Goal: Task Accomplishment & Management: Manage account settings

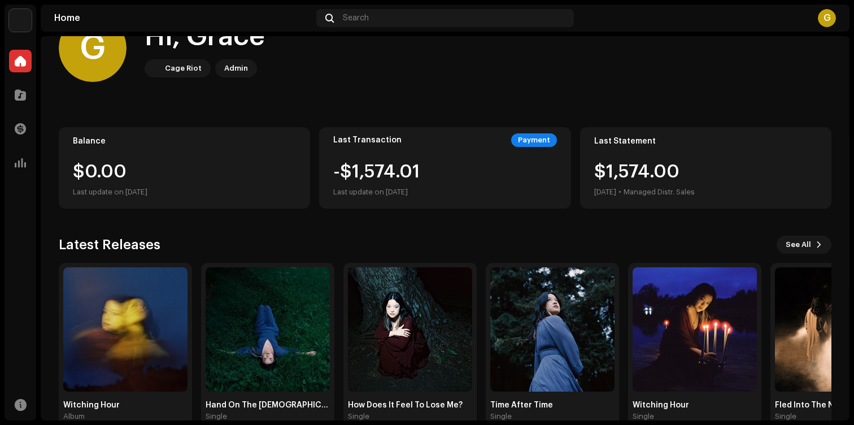
scroll to position [63, 0]
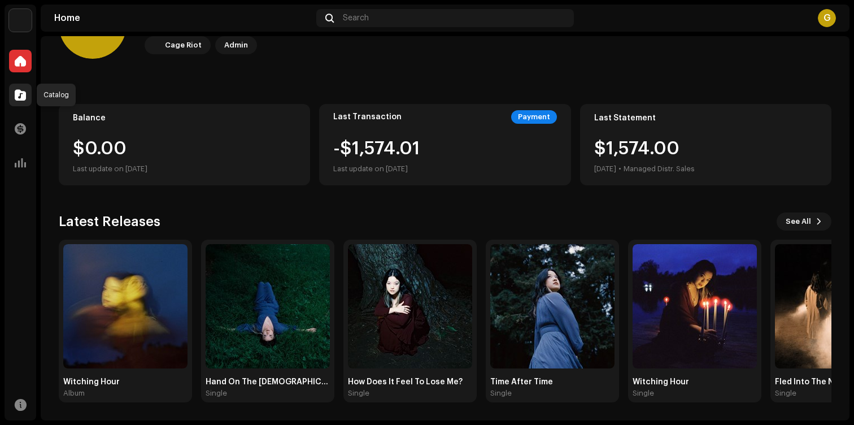
click at [16, 95] on span at bounding box center [20, 94] width 11 height 9
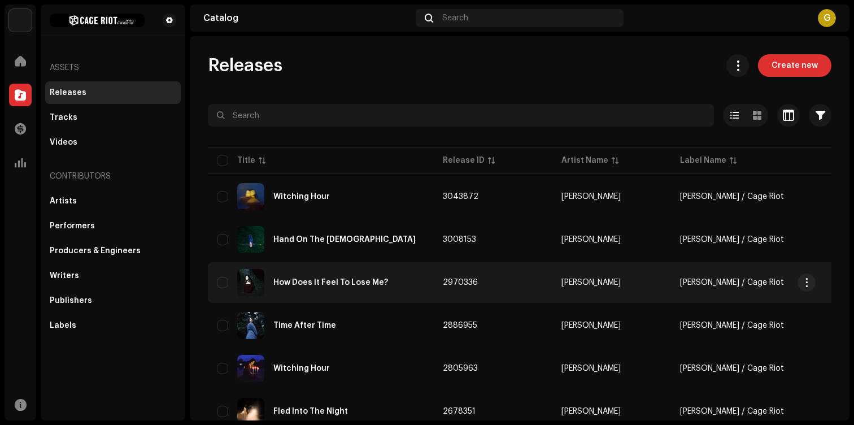
click at [367, 279] on div "How Does It Feel To Lose Me?" at bounding box center [330, 282] width 115 height 8
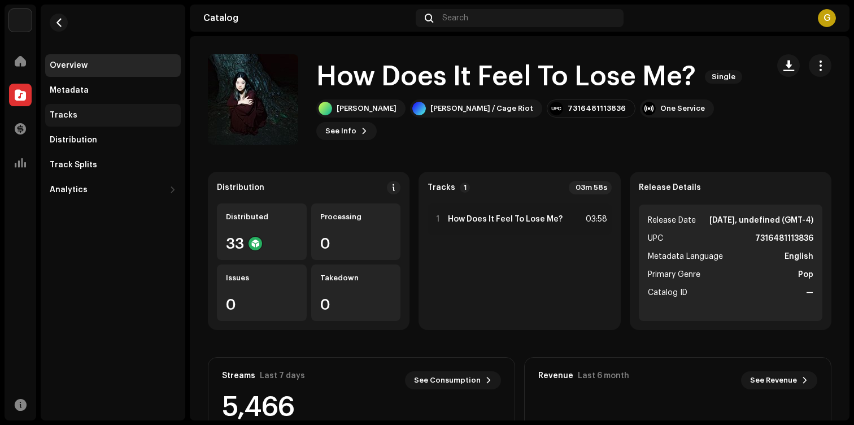
click at [88, 123] on div "Tracks" at bounding box center [113, 115] width 136 height 23
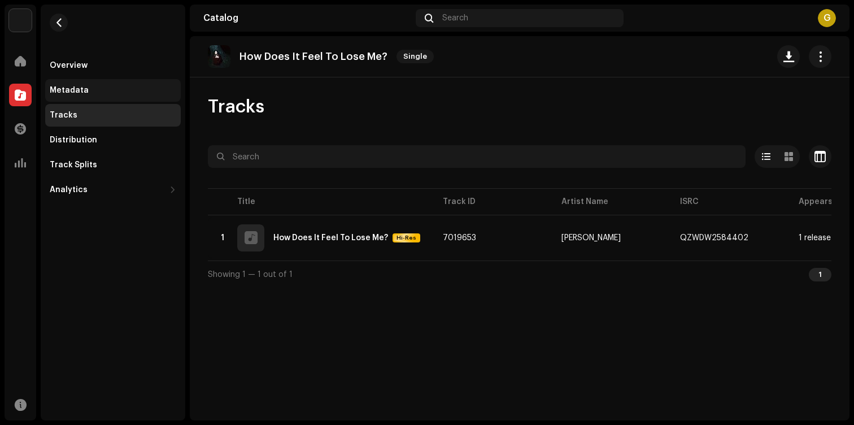
click at [100, 90] on div "Metadata" at bounding box center [113, 90] width 126 height 9
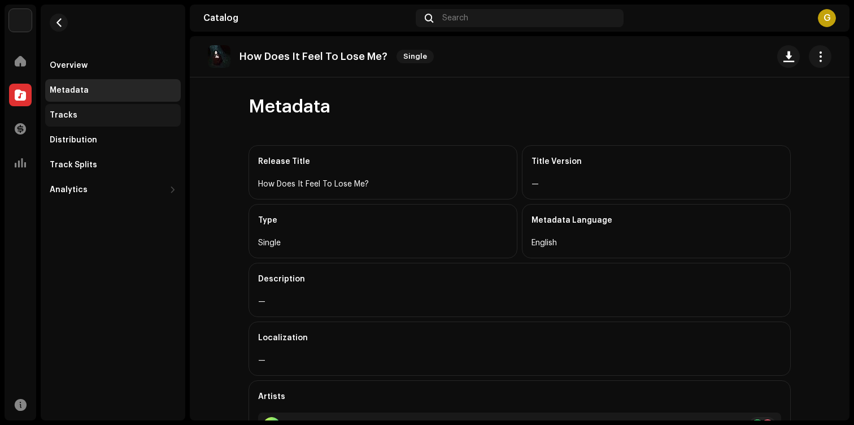
click at [139, 114] on div "Tracks" at bounding box center [113, 115] width 126 height 9
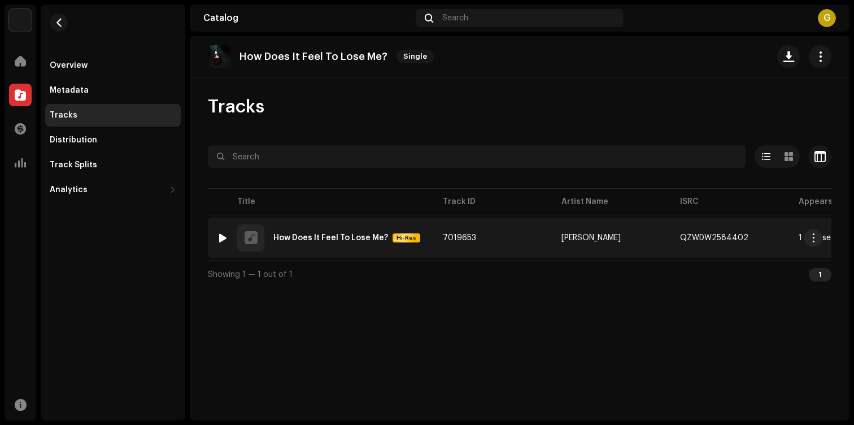
click at [354, 239] on div "How Does It Feel To Lose Me?" at bounding box center [330, 238] width 115 height 8
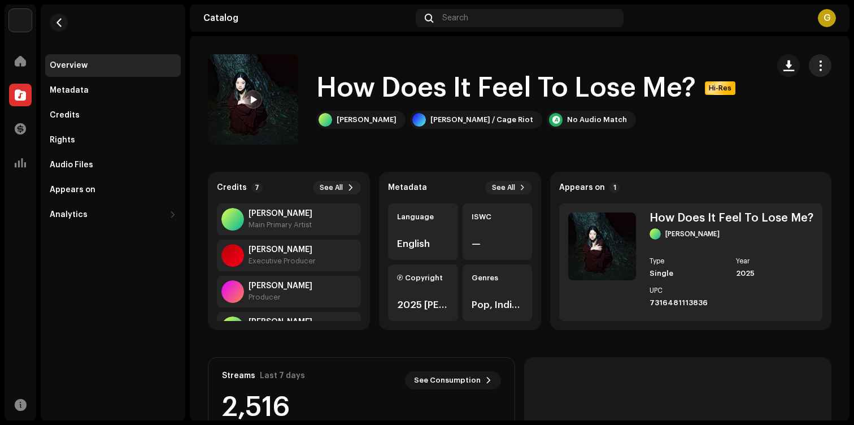
click at [814, 73] on button "button" at bounding box center [820, 65] width 23 height 23
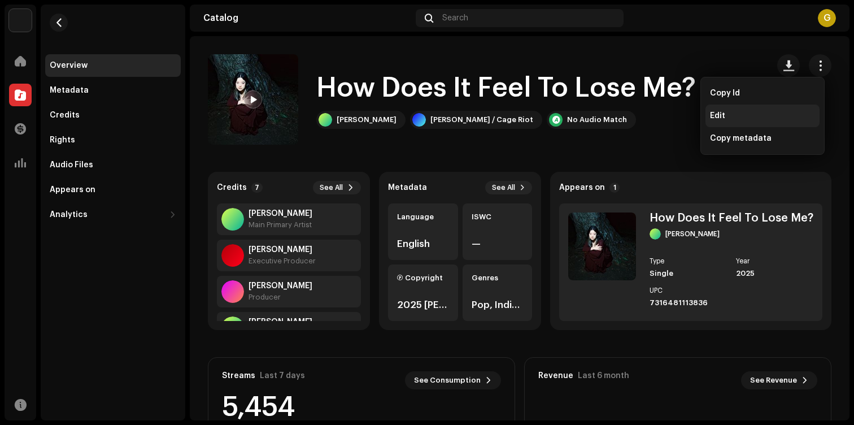
click at [742, 119] on div "Edit" at bounding box center [762, 115] width 105 height 9
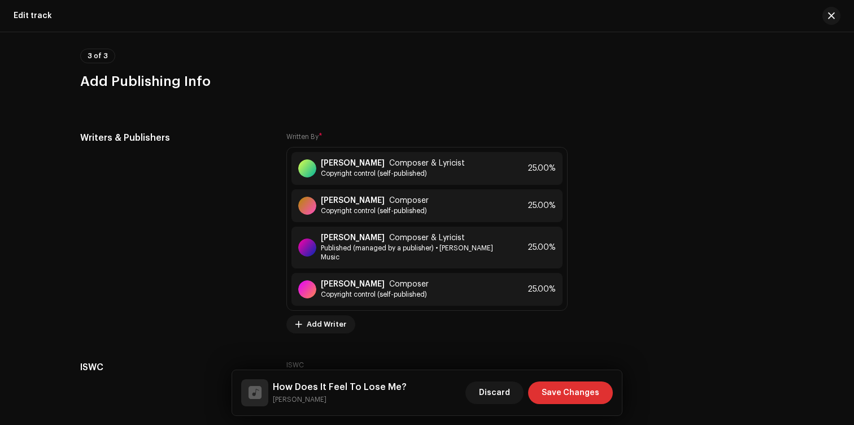
scroll to position [3015, 0]
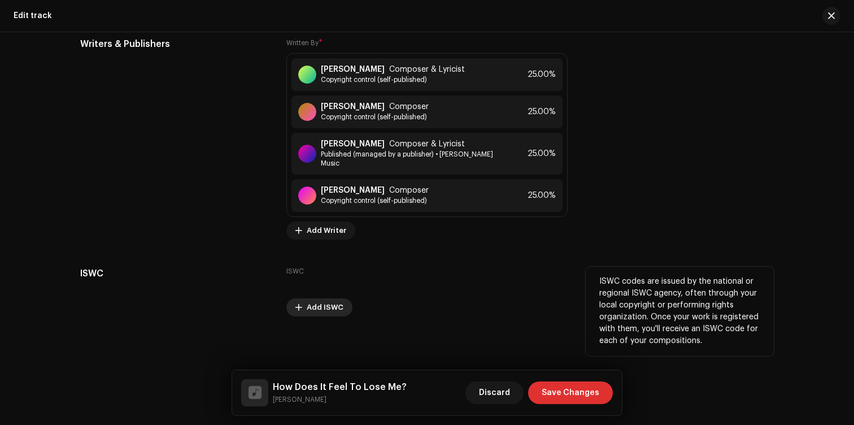
click at [318, 309] on span "Add ISWC" at bounding box center [325, 307] width 37 height 23
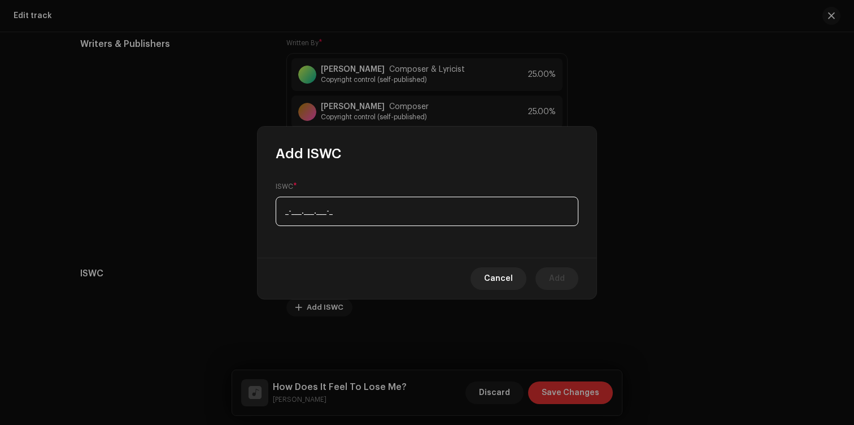
paste input "T-335.164.871-6"
type input "T-335.164.871-6"
click at [549, 279] on button "Add" at bounding box center [556, 278] width 43 height 23
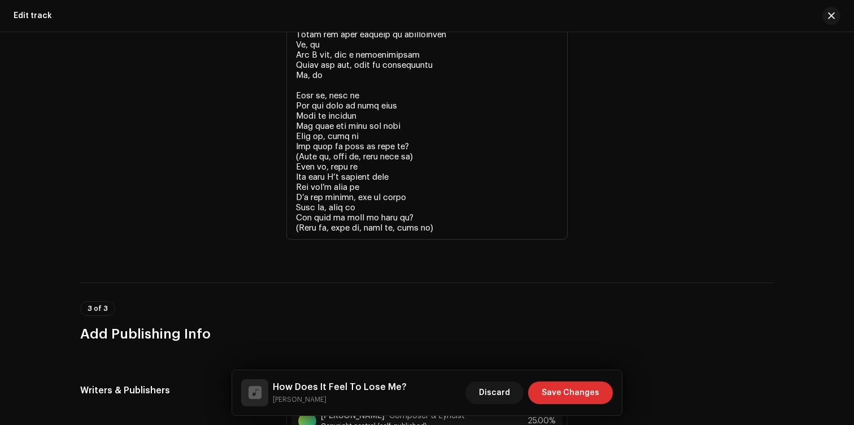
scroll to position [3024, 0]
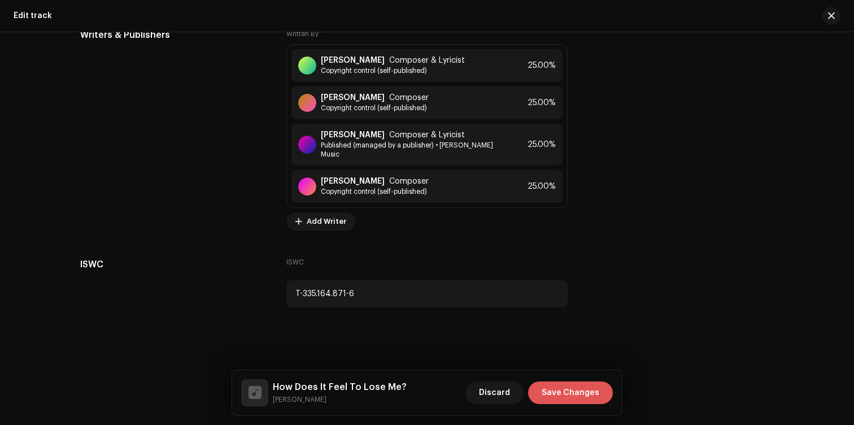
click at [563, 386] on span "Save Changes" at bounding box center [570, 392] width 58 height 23
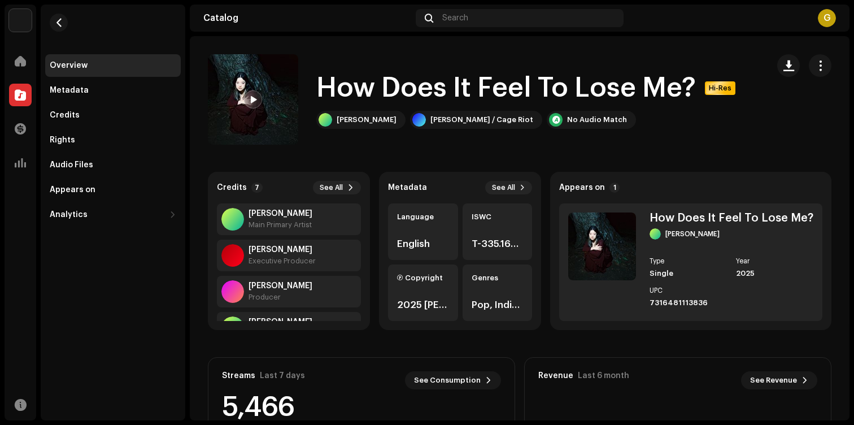
click at [48, 20] on re-m-nav-back at bounding box center [58, 30] width 27 height 50
click at [53, 24] on button "button" at bounding box center [59, 23] width 18 height 18
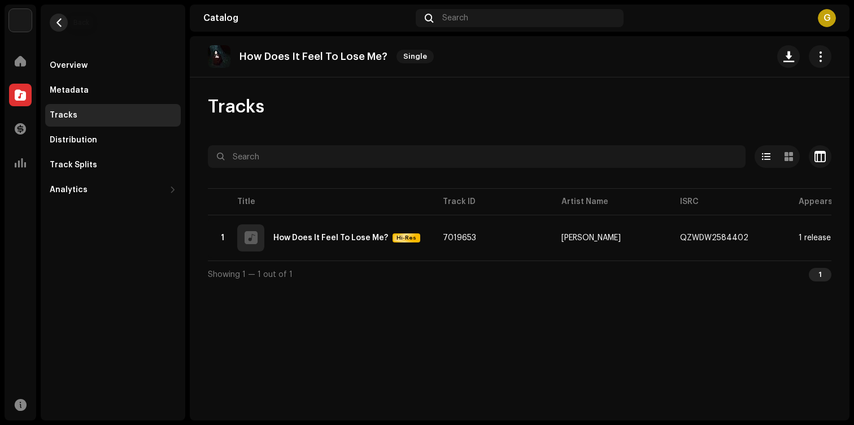
click at [58, 19] on span "button" at bounding box center [59, 22] width 8 height 9
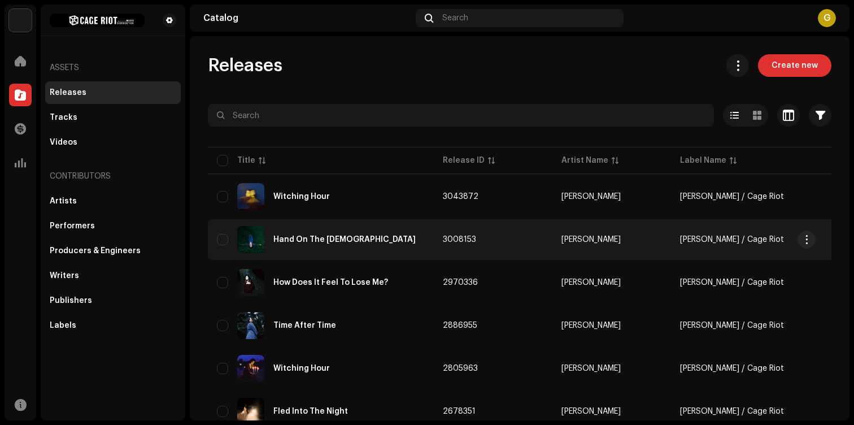
click at [337, 246] on div "Hand On The [DEMOGRAPHIC_DATA]" at bounding box center [321, 239] width 208 height 27
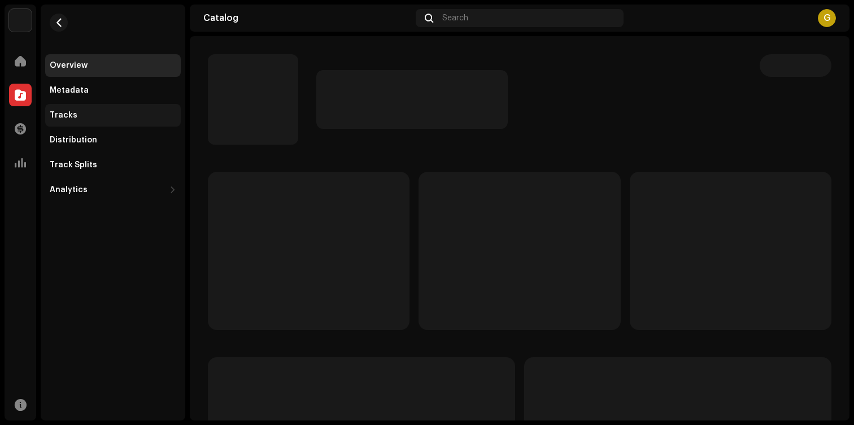
click at [93, 112] on div "Tracks" at bounding box center [113, 115] width 126 height 9
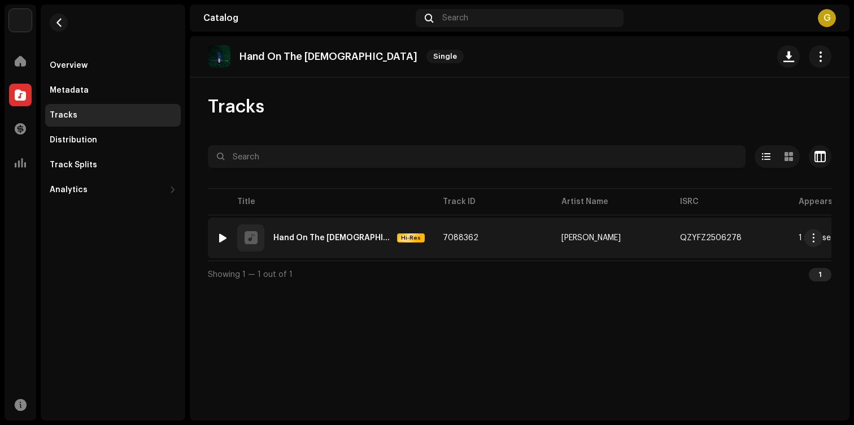
click at [426, 239] on td "1 Hand On The [DEMOGRAPHIC_DATA] Hi-Res" at bounding box center [321, 237] width 226 height 41
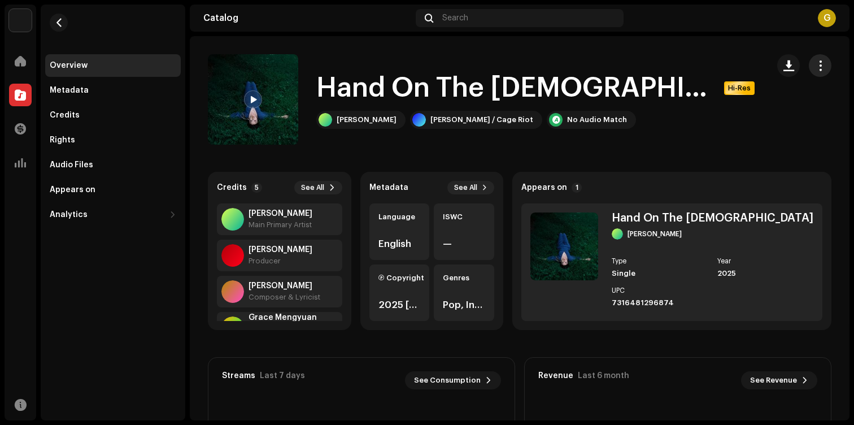
click at [815, 66] on span "button" at bounding box center [820, 65] width 11 height 9
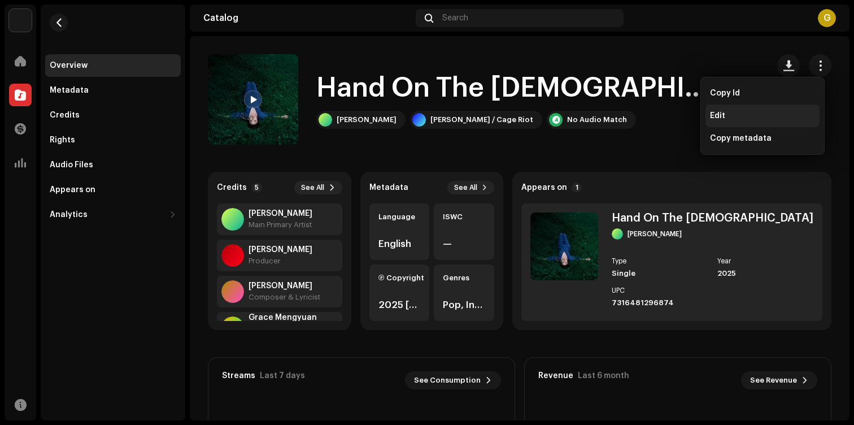
click at [722, 113] on span "Edit" at bounding box center [717, 115] width 15 height 9
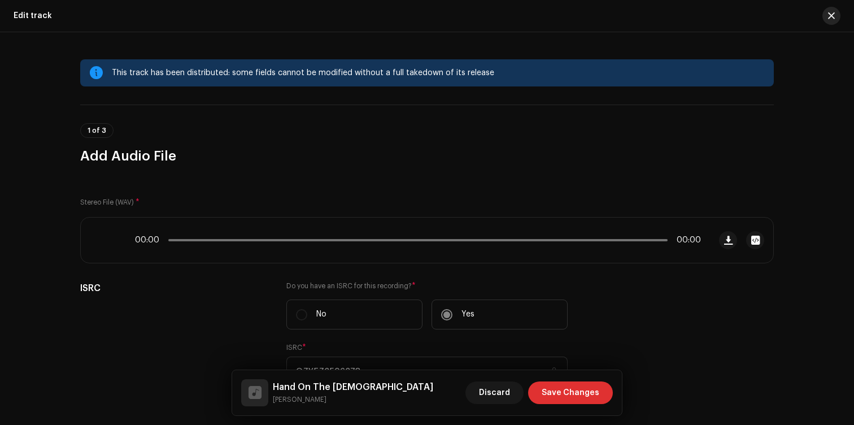
click at [833, 15] on span "button" at bounding box center [831, 15] width 7 height 9
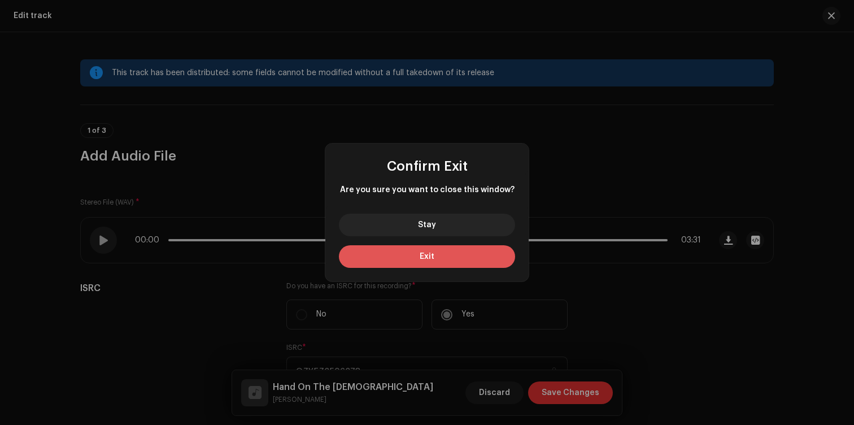
click at [413, 252] on button "Exit" at bounding box center [427, 256] width 176 height 23
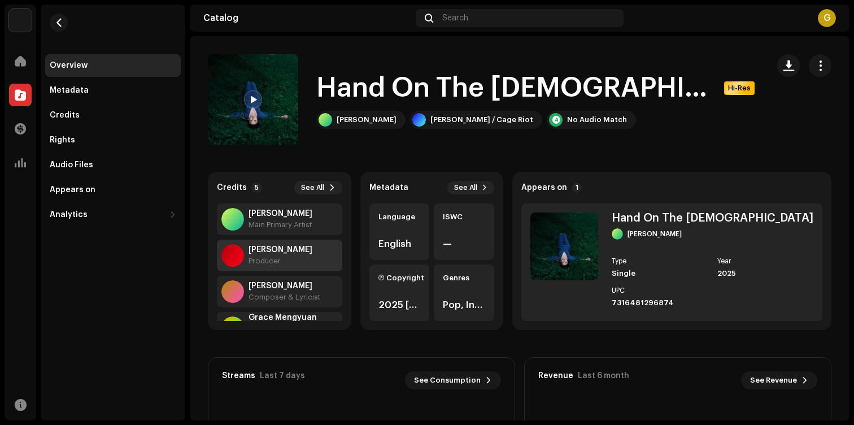
scroll to position [72, 0]
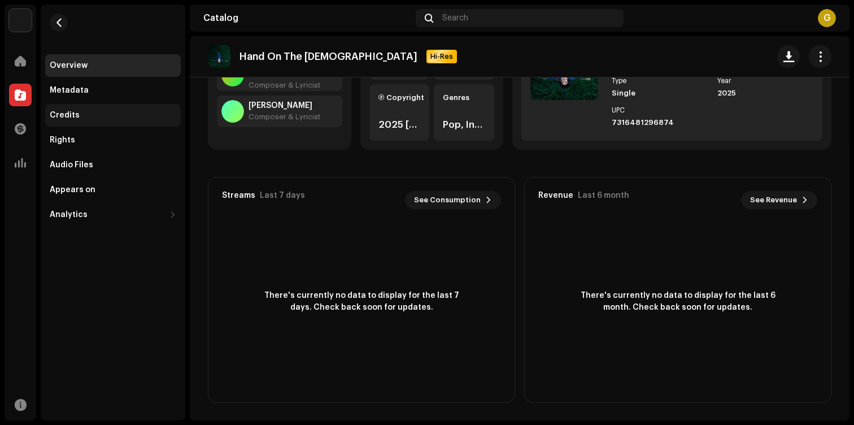
click at [84, 111] on div "Credits" at bounding box center [113, 115] width 126 height 9
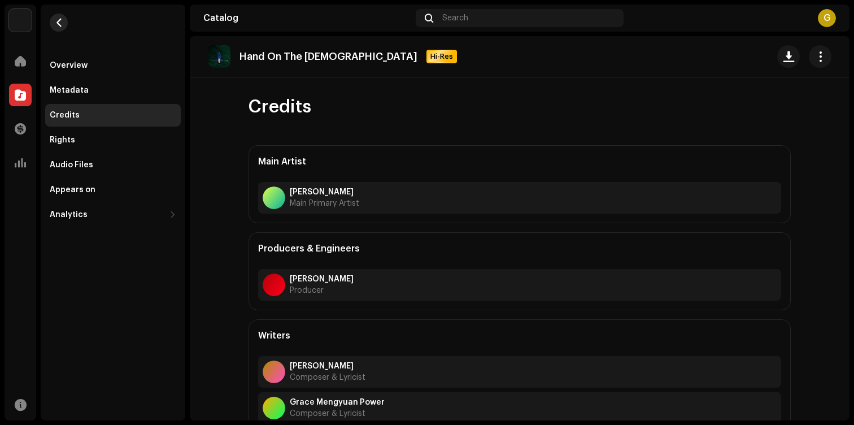
click at [51, 19] on button "button" at bounding box center [59, 23] width 18 height 18
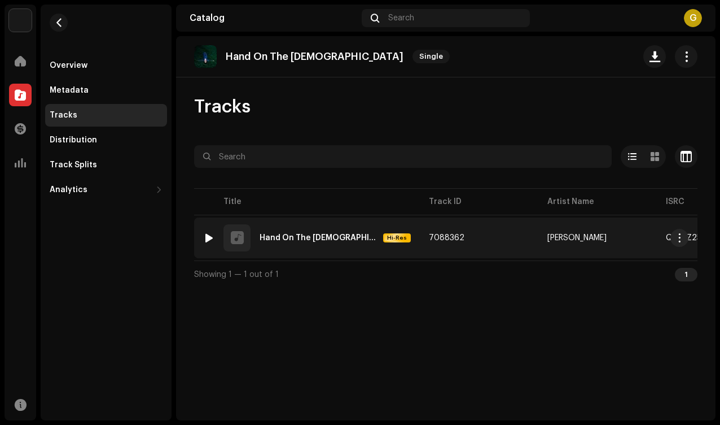
click at [289, 253] on td "1 Hand On The [DEMOGRAPHIC_DATA] Hi-Res" at bounding box center [307, 237] width 226 height 41
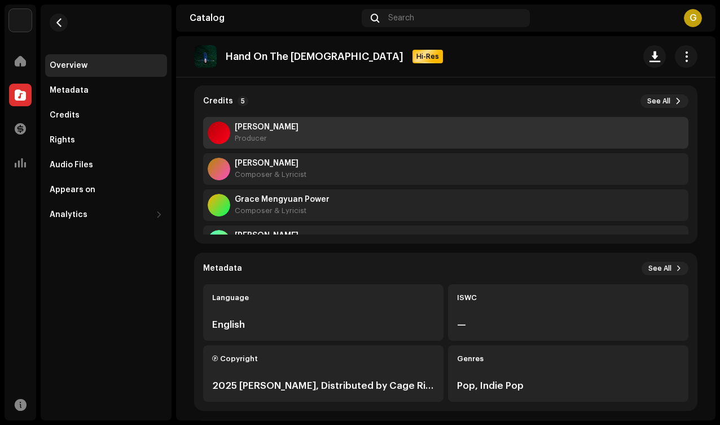
scroll to position [72, 0]
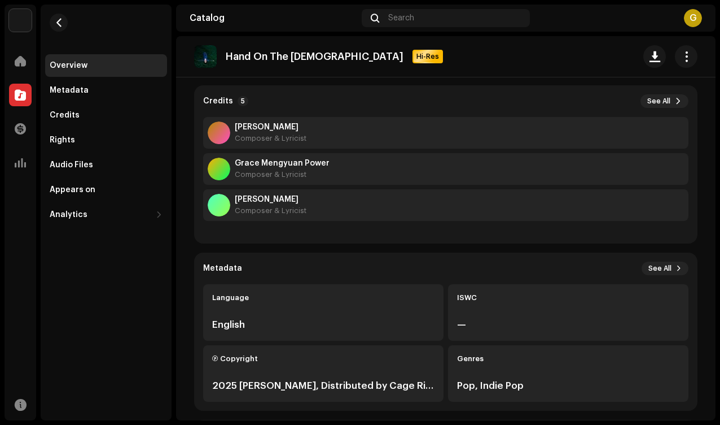
click at [656, 96] on re-o-track-hero "Hand On The [DEMOGRAPHIC_DATA] Hi-Res Hand On The [DEMOGRAPHIC_DATA] Hi-Res [PE…" at bounding box center [446, 81] width 540 height 90
click at [654, 100] on re-o-track-hero "Hand On The [DEMOGRAPHIC_DATA] Hi-Res Hand On The [DEMOGRAPHIC_DATA] Hi-Res [PE…" at bounding box center [446, 81] width 540 height 90
click at [650, 103] on re-o-track-hero "Hand On The [DEMOGRAPHIC_DATA] Hi-Res Hand On The [DEMOGRAPHIC_DATA] Hi-Res [PE…" at bounding box center [446, 81] width 540 height 90
click at [672, 105] on re-o-track-hero "Hand On The [DEMOGRAPHIC_DATA] Hi-Res Hand On The [DEMOGRAPHIC_DATA] Hi-Res [PE…" at bounding box center [446, 81] width 540 height 90
drag, startPoint x: -23, startPoint y: 218, endPoint x: -133, endPoint y: 218, distance: 110.1
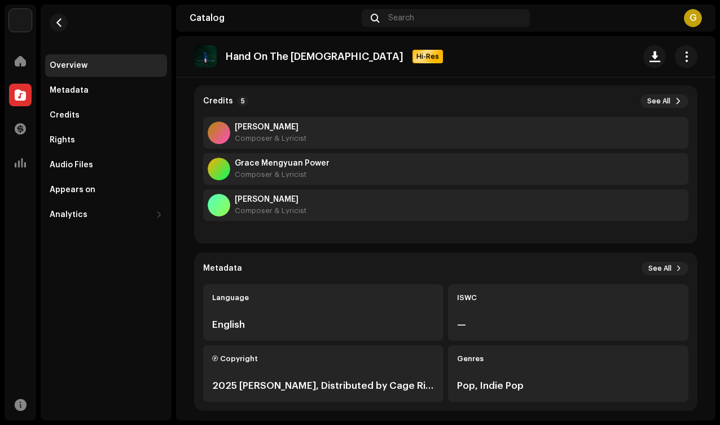
click at [0, 218] on html "[PERSON_NAME] Home Catalog Transactions Analytics Resources Overview Metadata C…" at bounding box center [360, 212] width 720 height 425
click at [662, 101] on re-o-track-hero "Hand On The [DEMOGRAPHIC_DATA] Hi-Res Hand On The [DEMOGRAPHIC_DATA] Hi-Res [PE…" at bounding box center [446, 81] width 540 height 90
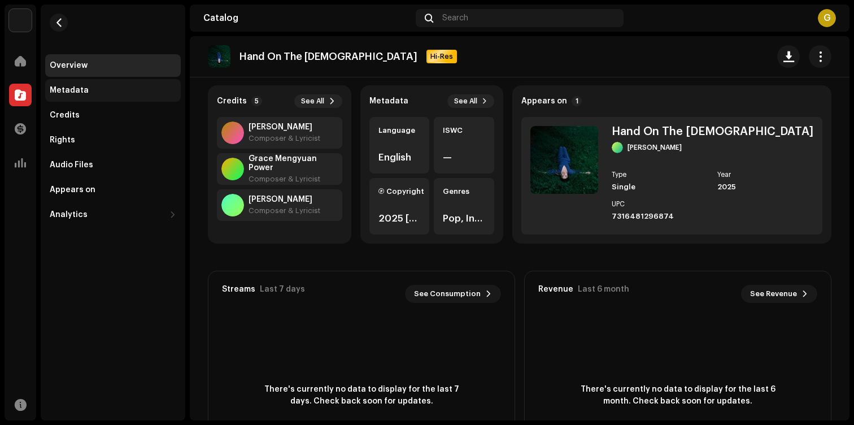
click at [123, 85] on div "Metadata" at bounding box center [113, 90] width 136 height 23
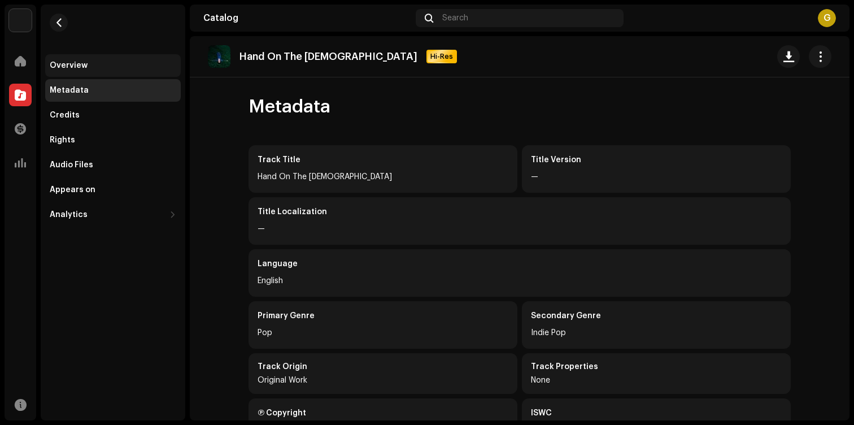
click at [95, 64] on div "Overview" at bounding box center [113, 65] width 126 height 9
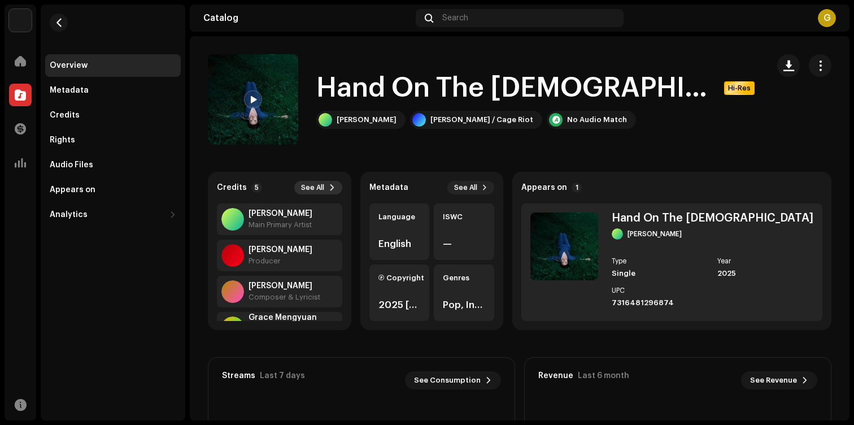
click at [342, 184] on button "See All" at bounding box center [318, 188] width 48 height 14
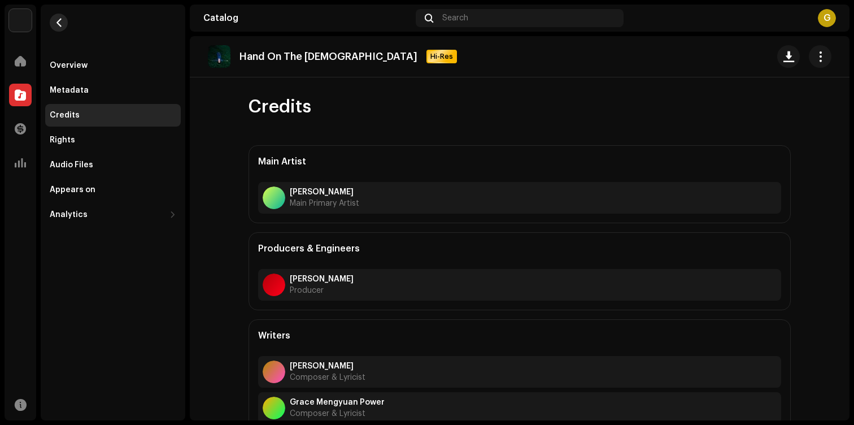
click at [55, 22] on span "button" at bounding box center [59, 22] width 8 height 9
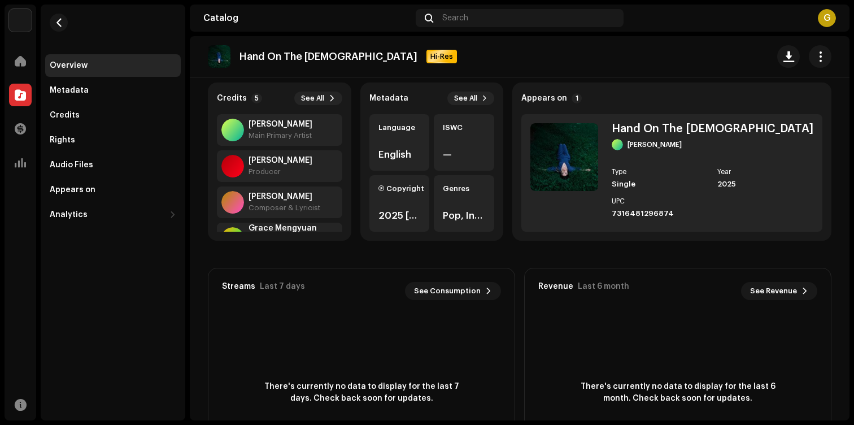
scroll to position [105, 0]
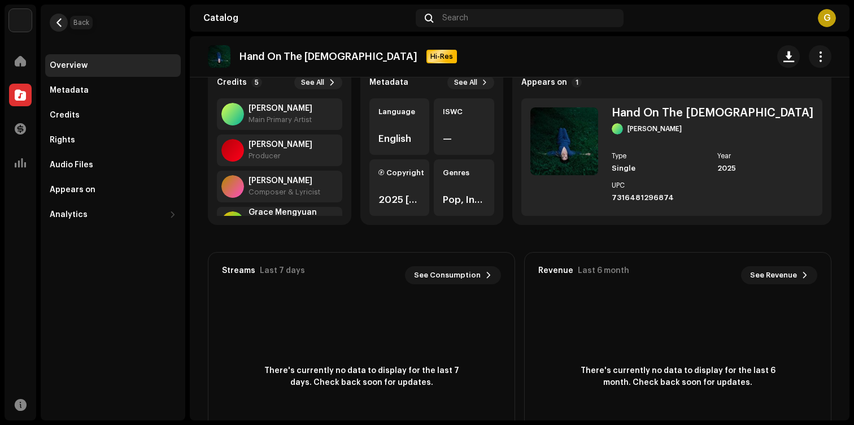
click at [54, 21] on button "button" at bounding box center [59, 23] width 18 height 18
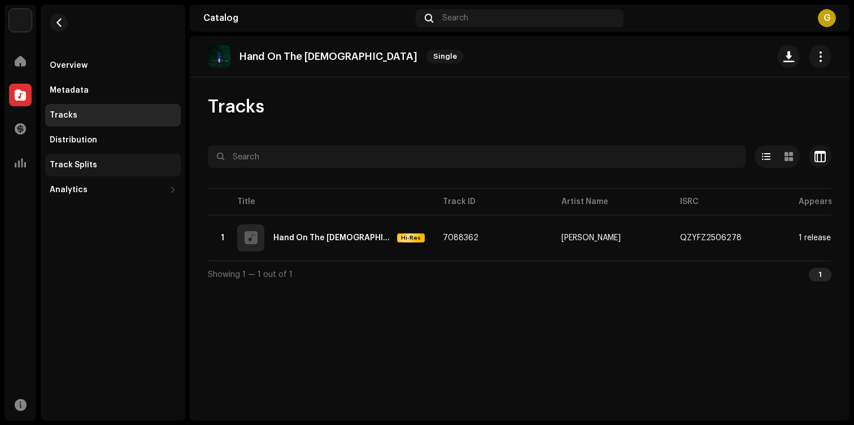
click at [122, 163] on div "Track Splits" at bounding box center [113, 164] width 126 height 9
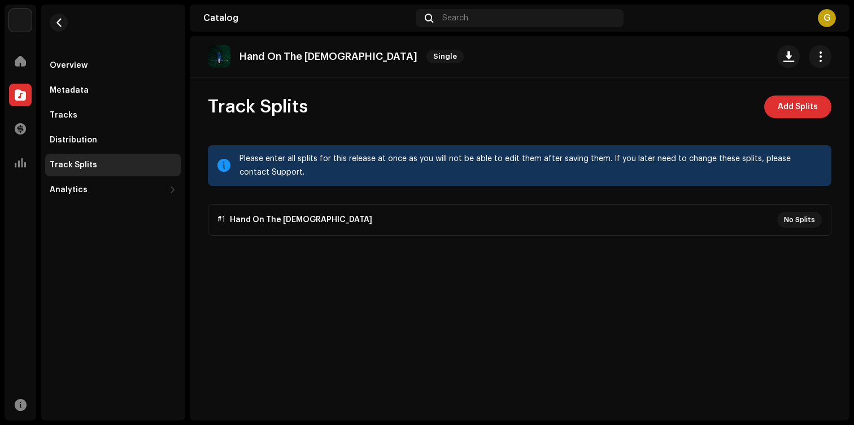
click at [801, 219] on p-accordion "#1 Hand On The [DEMOGRAPHIC_DATA] No Splits" at bounding box center [519, 220] width 623 height 32
click at [781, 107] on span "Add Splits" at bounding box center [797, 106] width 40 height 23
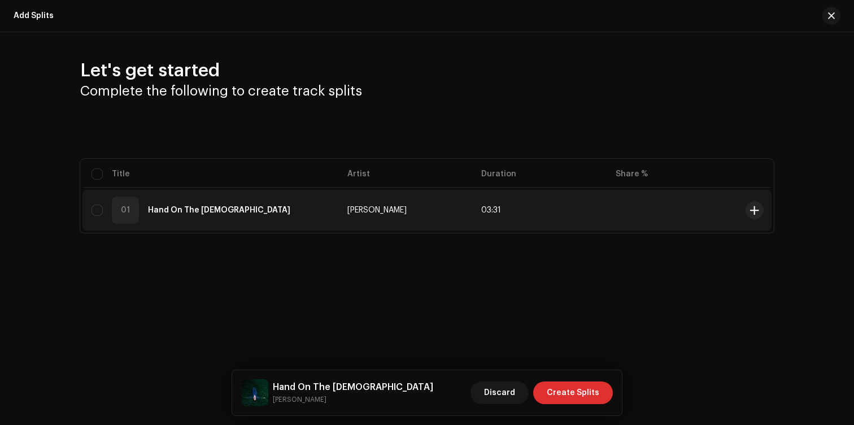
click at [252, 206] on div "01 Hand On The [DEMOGRAPHIC_DATA]" at bounding box center [210, 209] width 238 height 27
click at [97, 211] on input "checkbox" at bounding box center [96, 209] width 11 height 11
checkbox input "true"
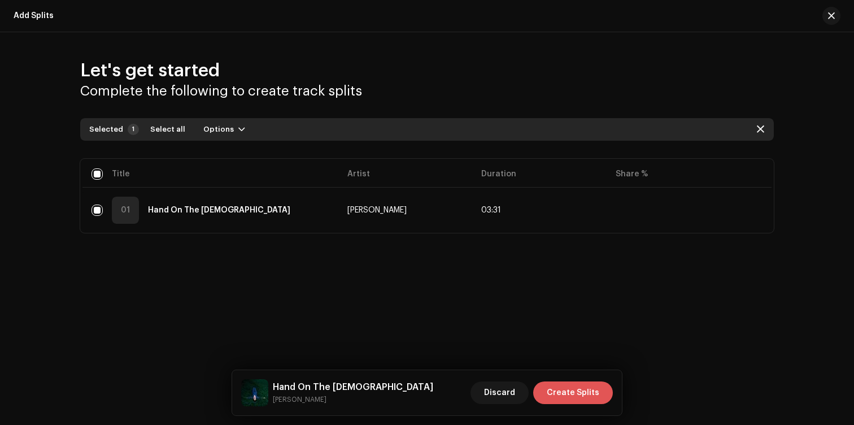
click at [598, 397] on span "Create Splits" at bounding box center [573, 392] width 53 height 23
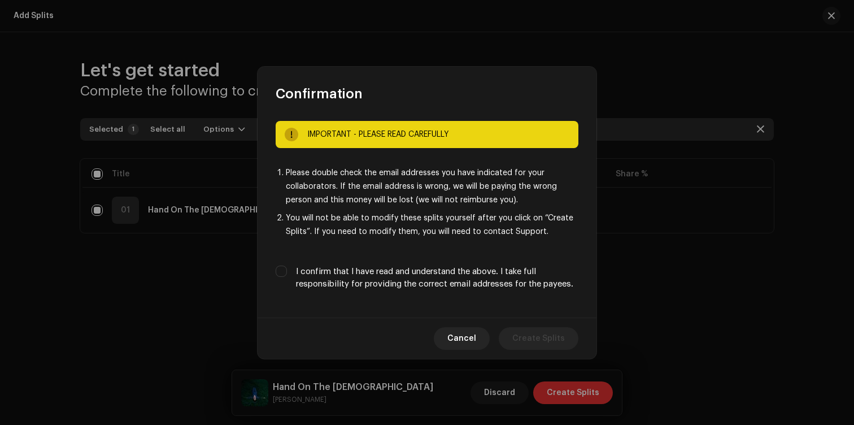
click at [321, 279] on label "I confirm that I have read and understand the above. I take full responsibility…" at bounding box center [437, 277] width 282 height 25
click at [287, 277] on input "I confirm that I have read and understand the above. I take full responsibility…" at bounding box center [281, 270] width 11 height 11
checkbox input "true"
click at [550, 333] on span "Create Splits" at bounding box center [538, 338] width 53 height 23
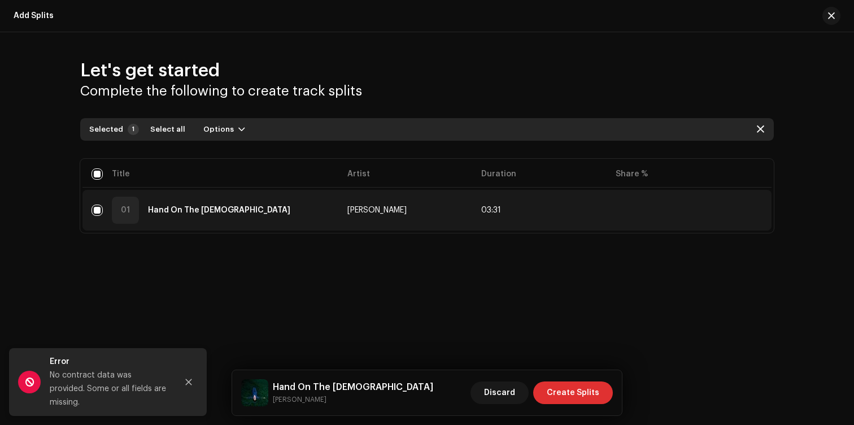
click at [430, 212] on td "[PERSON_NAME]" at bounding box center [405, 210] width 134 height 41
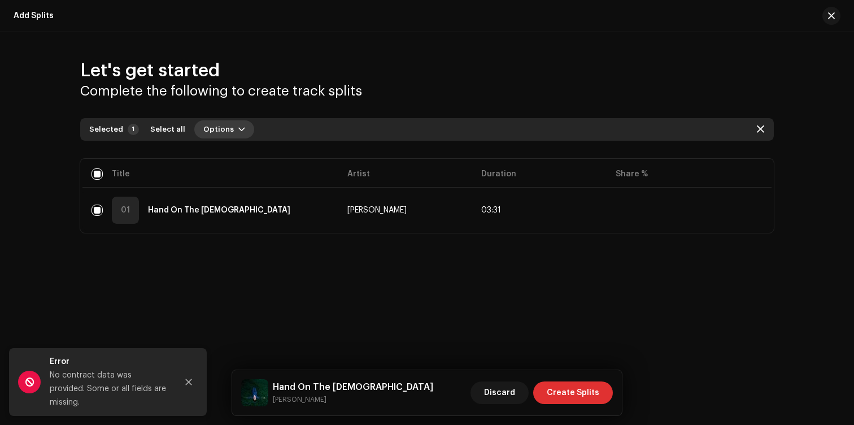
click at [221, 132] on span "Options" at bounding box center [218, 129] width 30 height 23
click at [228, 157] on span "Add splits" at bounding box center [218, 154] width 40 height 9
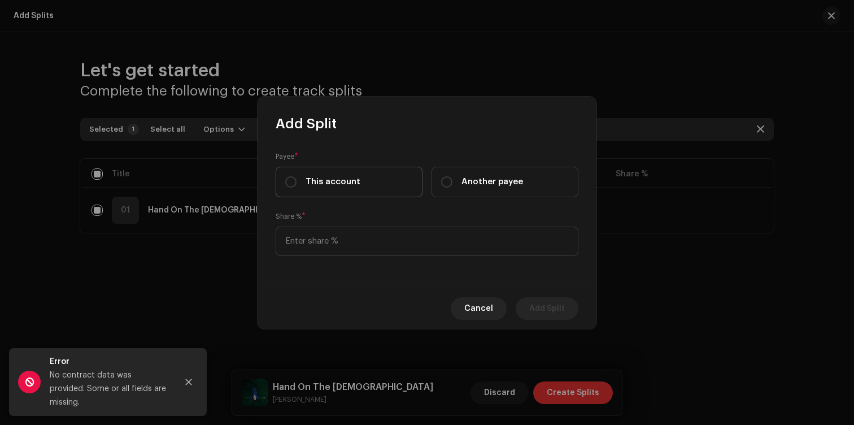
click at [356, 185] on span "This account" at bounding box center [332, 182] width 55 height 12
click at [296, 185] on input "This account" at bounding box center [290, 181] width 11 height 11
radio input "true"
click at [355, 234] on input at bounding box center [427, 240] width 303 height 29
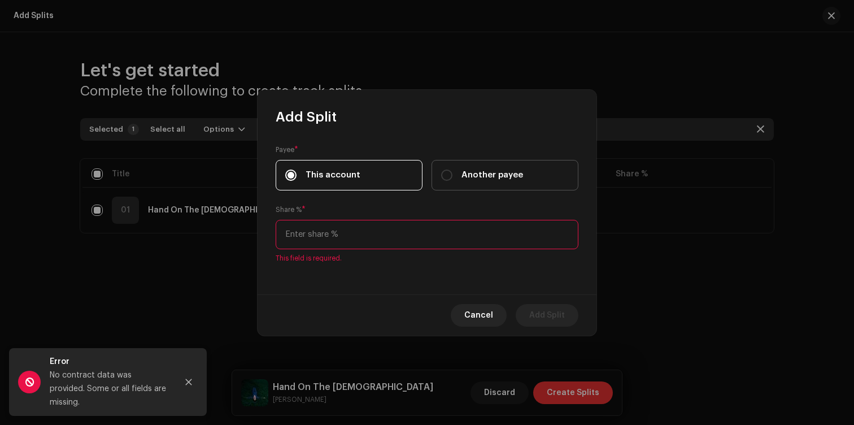
click at [455, 171] on label "Another payee" at bounding box center [504, 175] width 147 height 30
click at [452, 171] on input "Another payee" at bounding box center [446, 174] width 11 height 11
radio input "true"
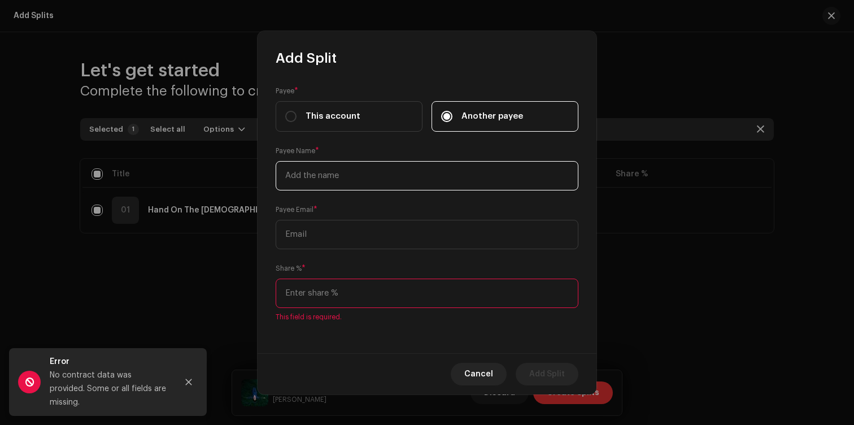
click at [391, 174] on input "text" at bounding box center [427, 175] width 303 height 29
paste input "[PERSON_NAME]"
type input "[PERSON_NAME]"
click at [330, 230] on input "text" at bounding box center [427, 234] width 303 height 29
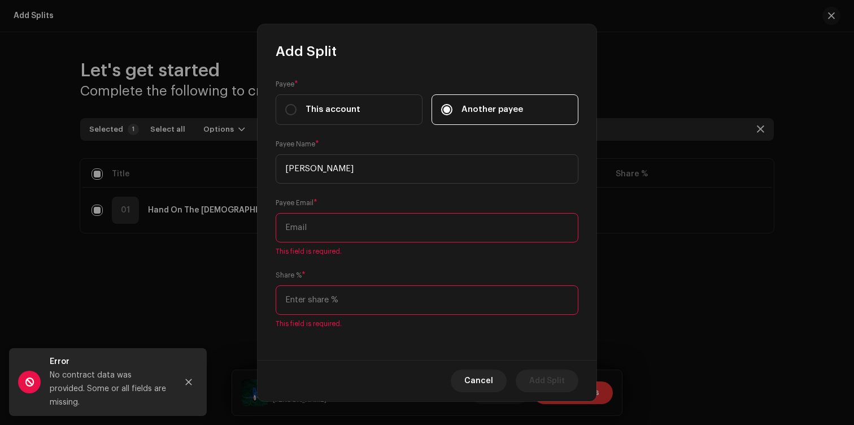
paste input "[EMAIL_ADDRESS][DOMAIN_NAME]"
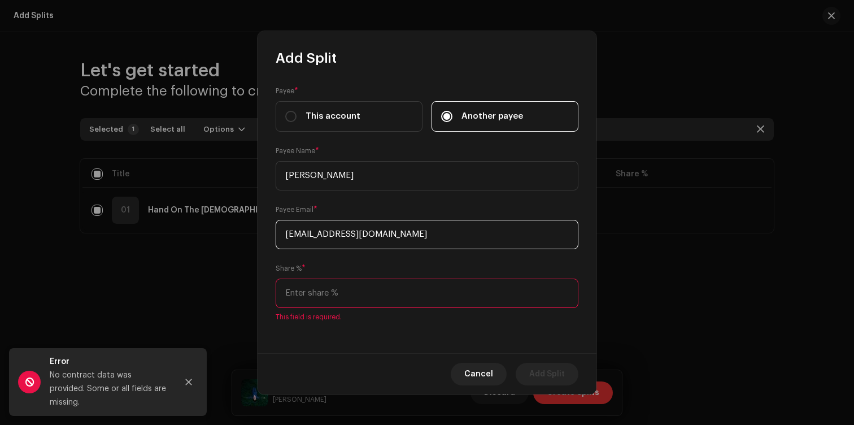
type input "[EMAIL_ADDRESS][DOMAIN_NAME]"
click at [322, 285] on input at bounding box center [427, 292] width 303 height 29
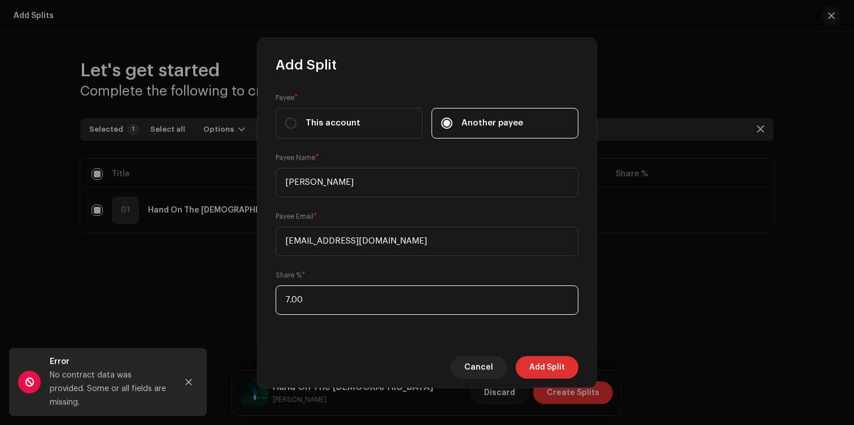
type input "7.50"
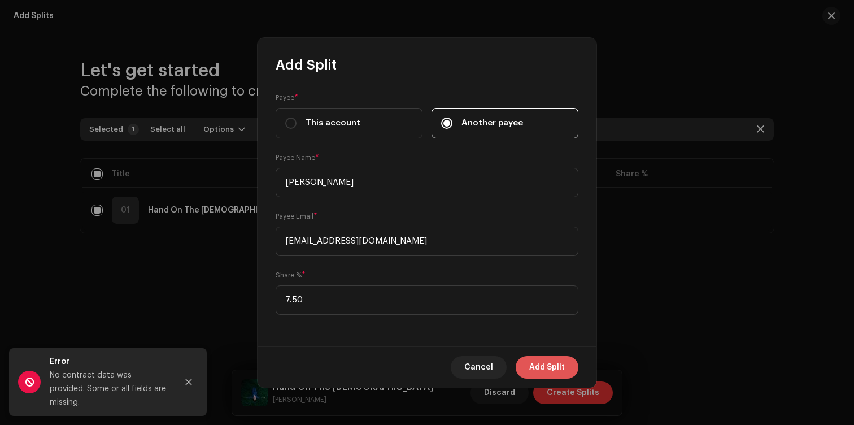
click at [535, 365] on span "Add Split" at bounding box center [547, 367] width 36 height 23
checkbox input "false"
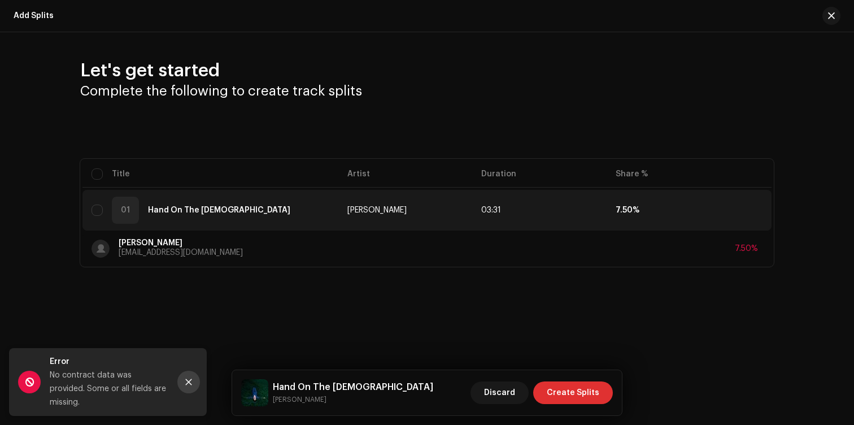
click at [183, 388] on button "Close" at bounding box center [188, 381] width 23 height 23
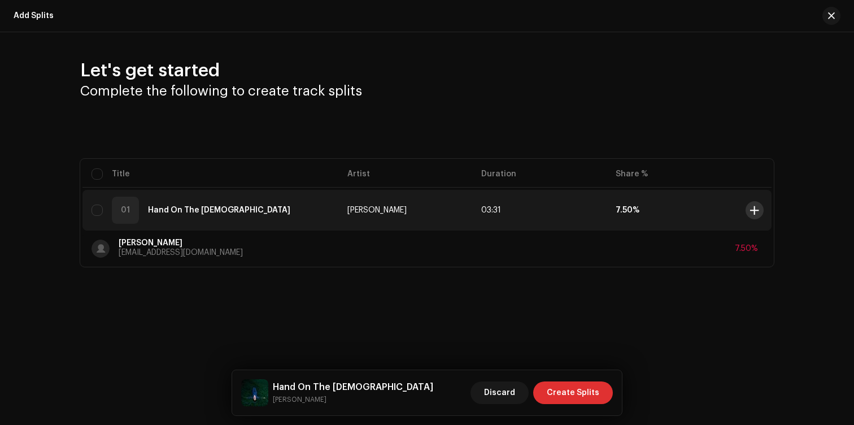
click at [756, 213] on span at bounding box center [754, 210] width 8 height 9
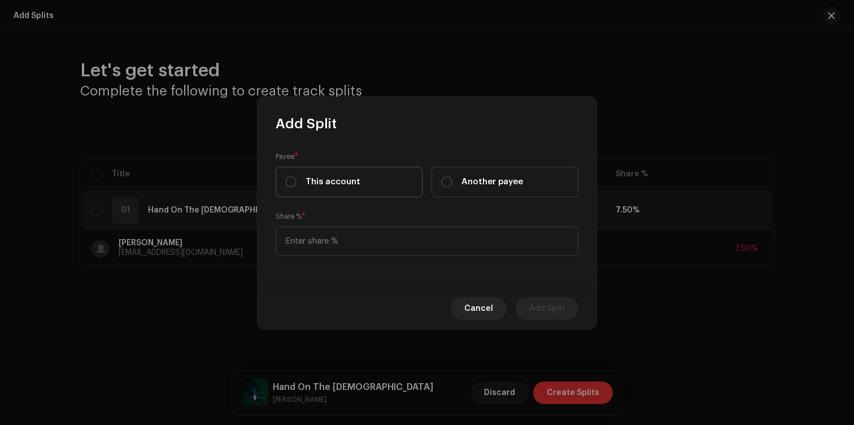
click at [357, 181] on label "This account" at bounding box center [349, 182] width 147 height 30
click at [296, 181] on input "This account" at bounding box center [290, 181] width 11 height 11
radio input "true"
click at [372, 248] on input at bounding box center [427, 240] width 303 height 29
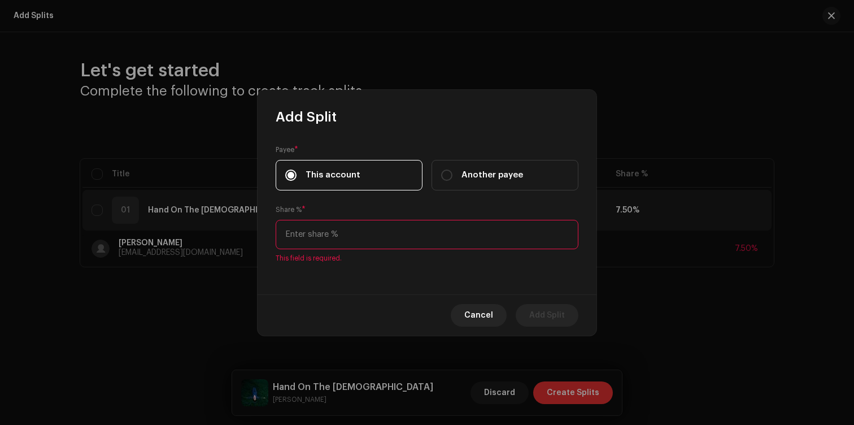
click at [382, 242] on input at bounding box center [427, 234] width 303 height 29
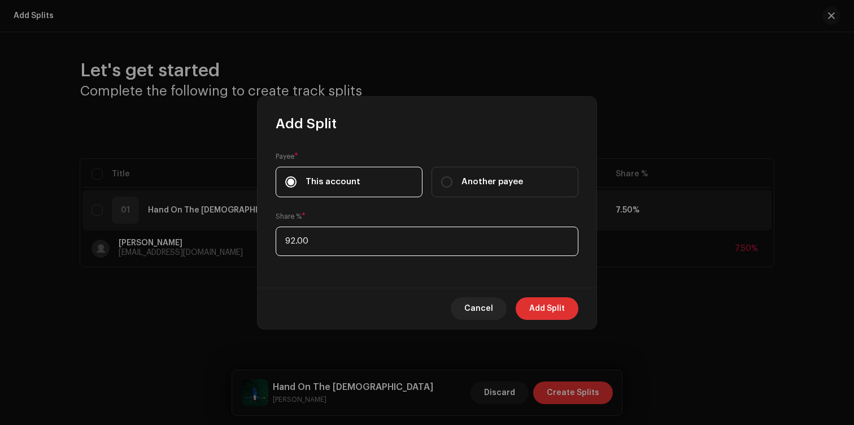
type input "92.50"
click at [549, 307] on span "Add Split" at bounding box center [547, 308] width 36 height 23
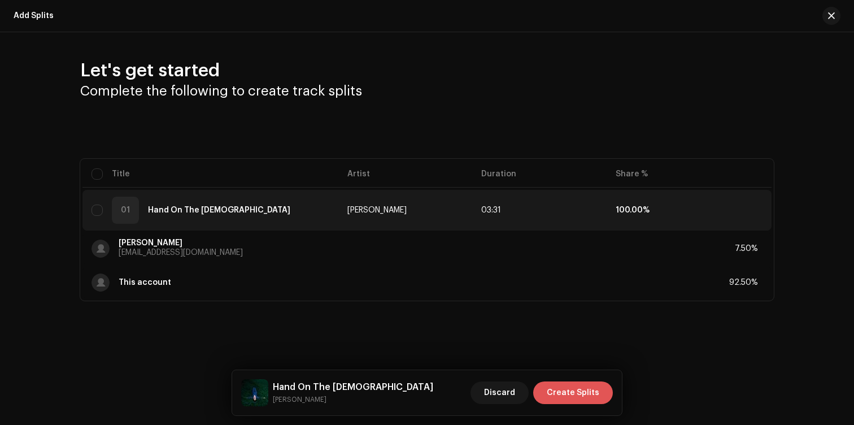
click at [575, 395] on span "Create Splits" at bounding box center [573, 392] width 53 height 23
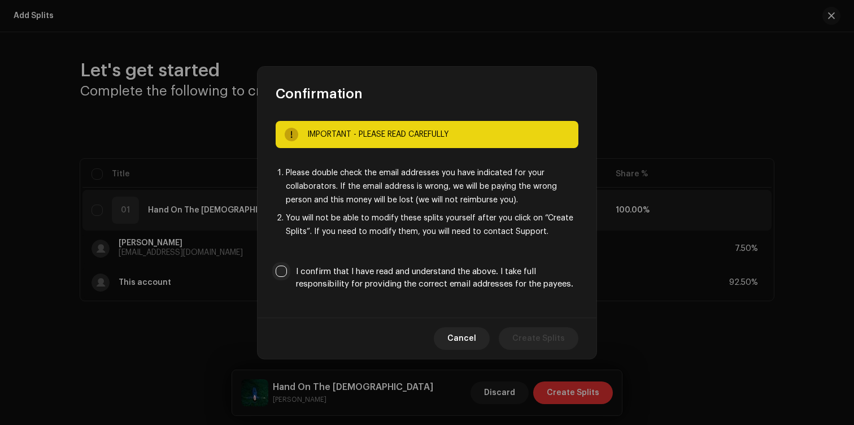
click at [283, 272] on input "I confirm that I have read and understand the above. I take full responsibility…" at bounding box center [281, 270] width 11 height 11
checkbox input "true"
click at [536, 338] on span "Create Splits" at bounding box center [538, 338] width 53 height 23
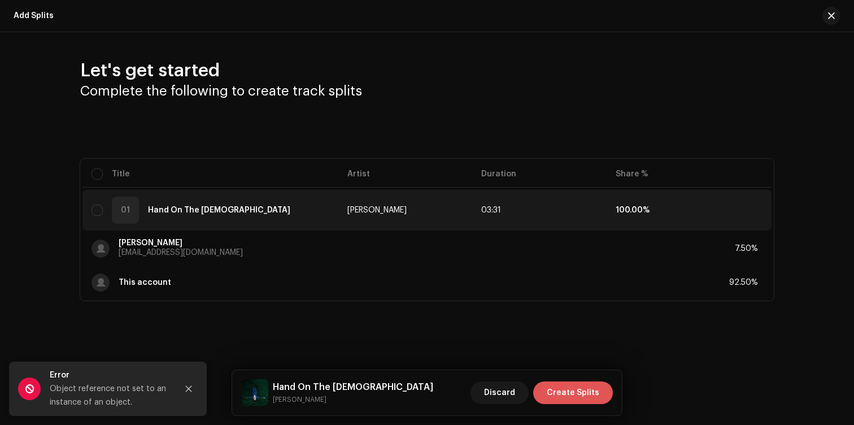
click at [576, 400] on span "Create Splits" at bounding box center [573, 392] width 53 height 23
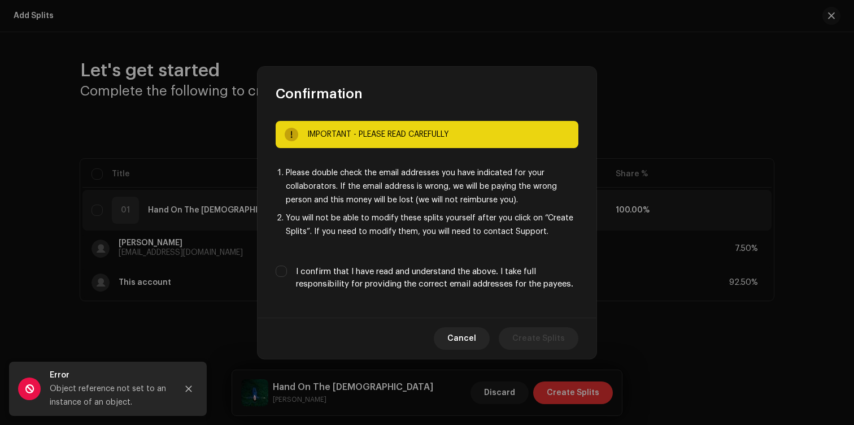
click at [370, 281] on label "I confirm that I have read and understand the above. I take full responsibility…" at bounding box center [437, 277] width 282 height 25
click at [287, 277] on input "I confirm that I have read and understand the above. I take full responsibility…" at bounding box center [281, 270] width 11 height 11
checkbox input "true"
click at [519, 340] on span "Create Splits" at bounding box center [538, 338] width 53 height 23
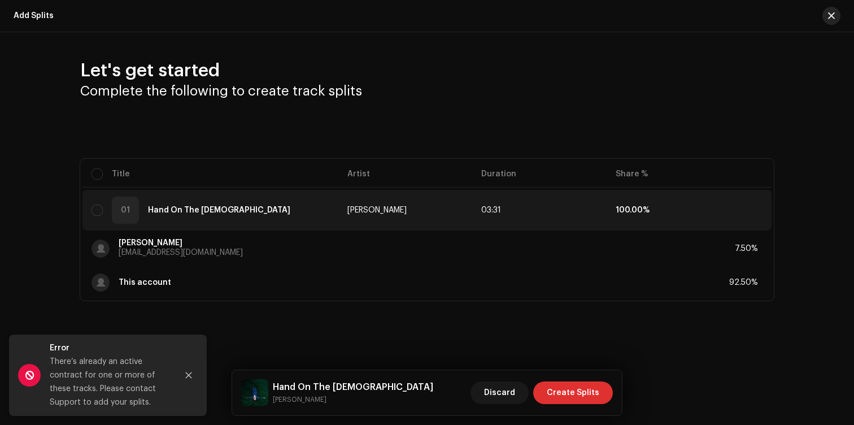
click at [834, 11] on button "button" at bounding box center [831, 16] width 18 height 18
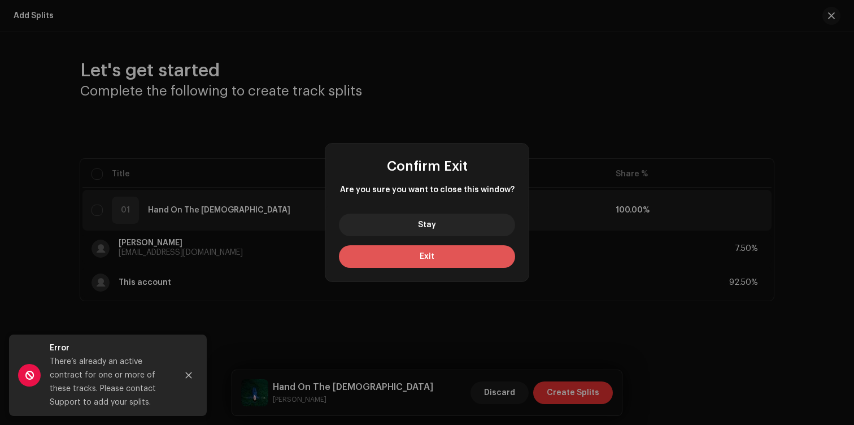
click at [416, 257] on button "Exit" at bounding box center [427, 256] width 176 height 23
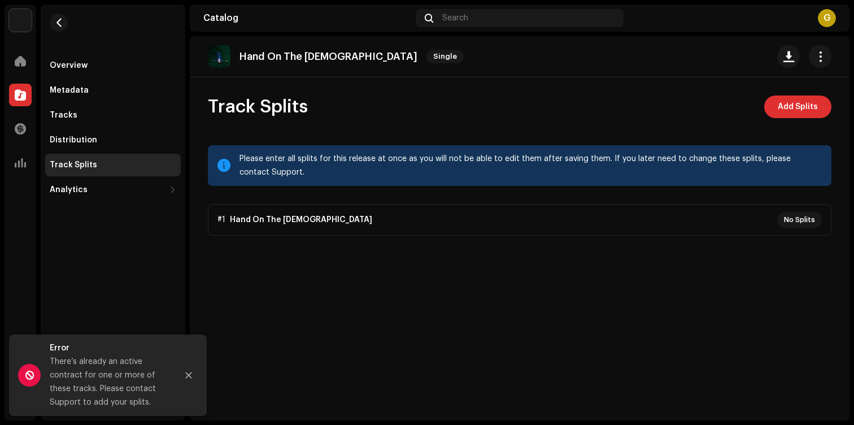
click at [262, 222] on p-accordion "#1 Hand On The [DEMOGRAPHIC_DATA] No Splits" at bounding box center [519, 220] width 623 height 32
click at [339, 209] on p-accordion "#1 Hand On The [DEMOGRAPHIC_DATA] No Splits" at bounding box center [519, 220] width 623 height 32
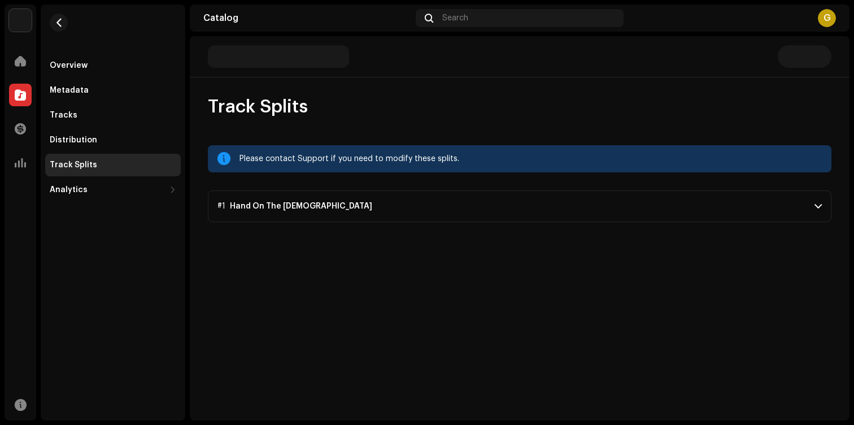
click at [268, 216] on p-accordion-header "#1 Hand On The [DEMOGRAPHIC_DATA]" at bounding box center [519, 206] width 623 height 32
